Goal: Go to known website: Access a specific website the user already knows

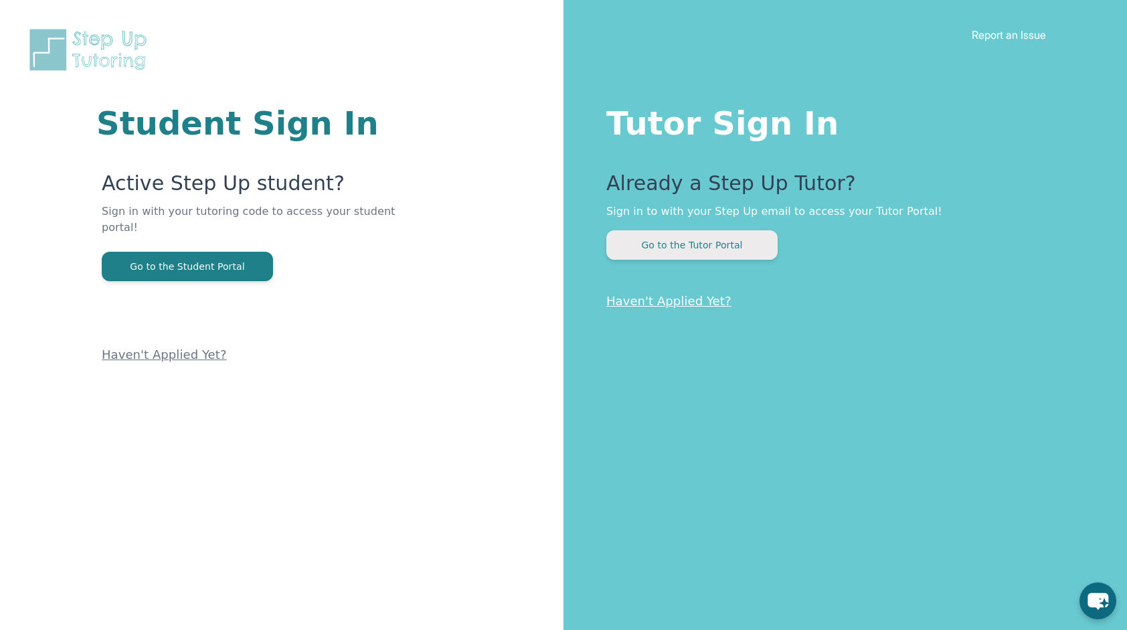
click at [660, 250] on button "Go to the Tutor Portal" at bounding box center [691, 244] width 171 height 29
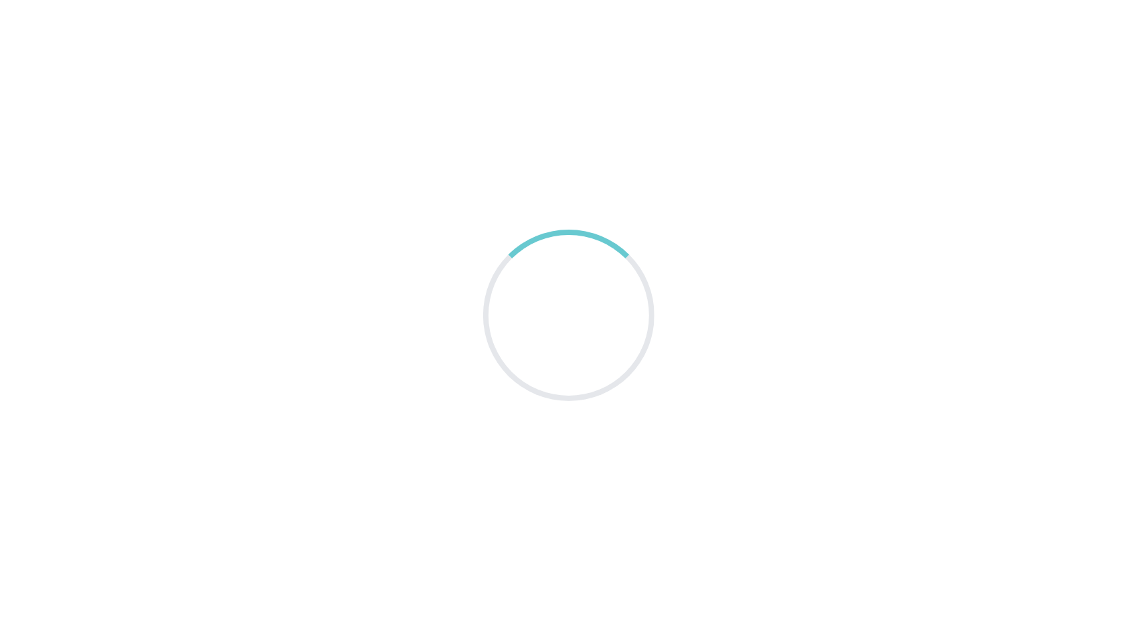
click at [563, 243] on div at bounding box center [568, 315] width 171 height 171
click at [564, 218] on main at bounding box center [568, 315] width 1137 height 630
click at [847, 474] on main at bounding box center [568, 315] width 1137 height 630
click at [693, 325] on main at bounding box center [568, 315] width 1137 height 630
click at [692, 325] on main at bounding box center [568, 315] width 1137 height 630
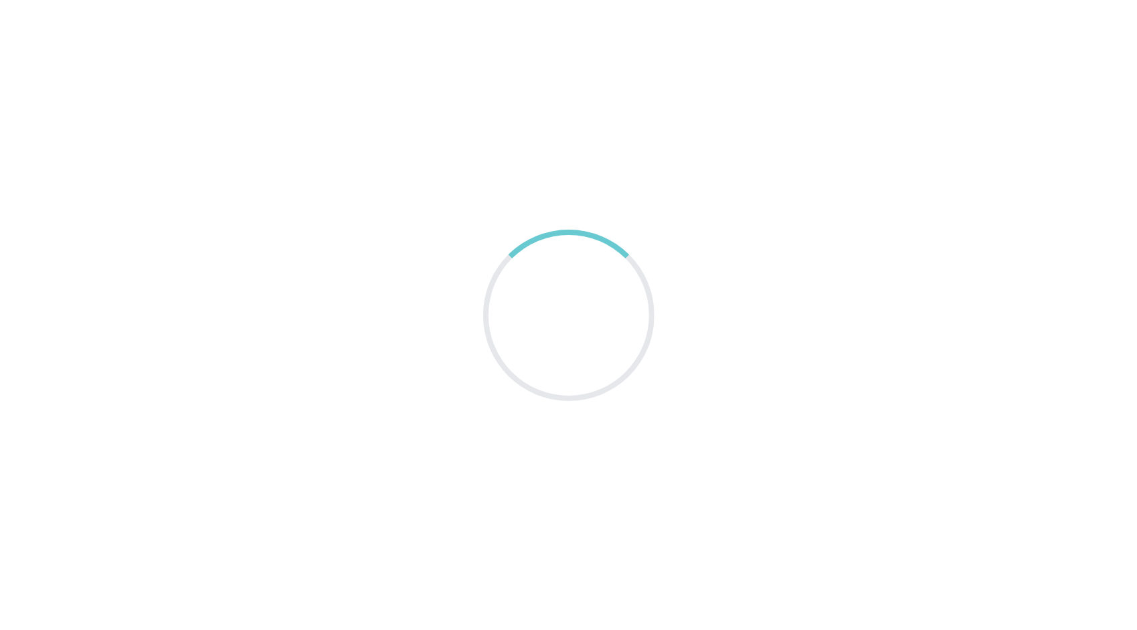
click at [692, 325] on main at bounding box center [568, 315] width 1137 height 630
